Goal: Use online tool/utility: Utilize a website feature to perform a specific function

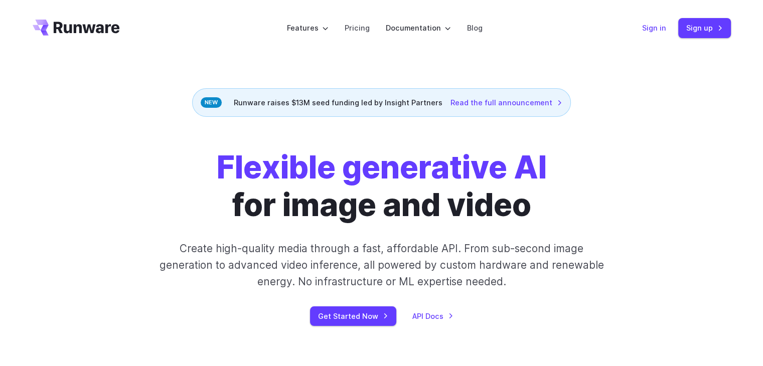
click at [662, 30] on link "Sign in" at bounding box center [654, 28] width 24 height 12
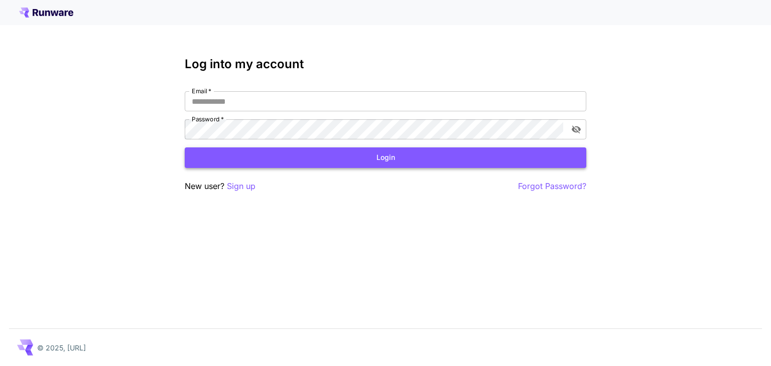
type input "**********"
click at [328, 156] on button "Login" at bounding box center [385, 158] width 401 height 21
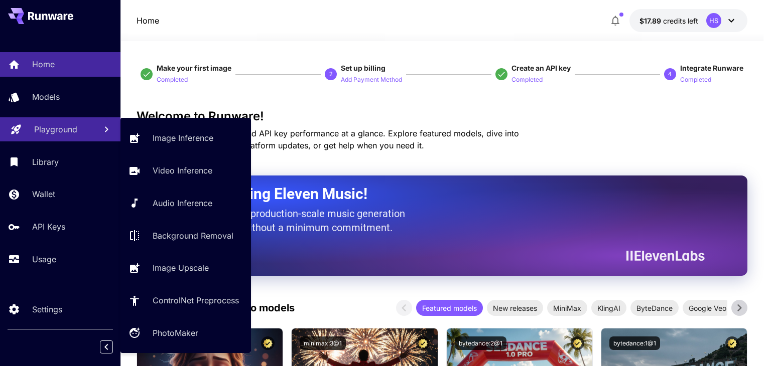
click at [38, 125] on p "Playground" at bounding box center [55, 129] width 43 height 12
